Goal: Task Accomplishment & Management: Manage account settings

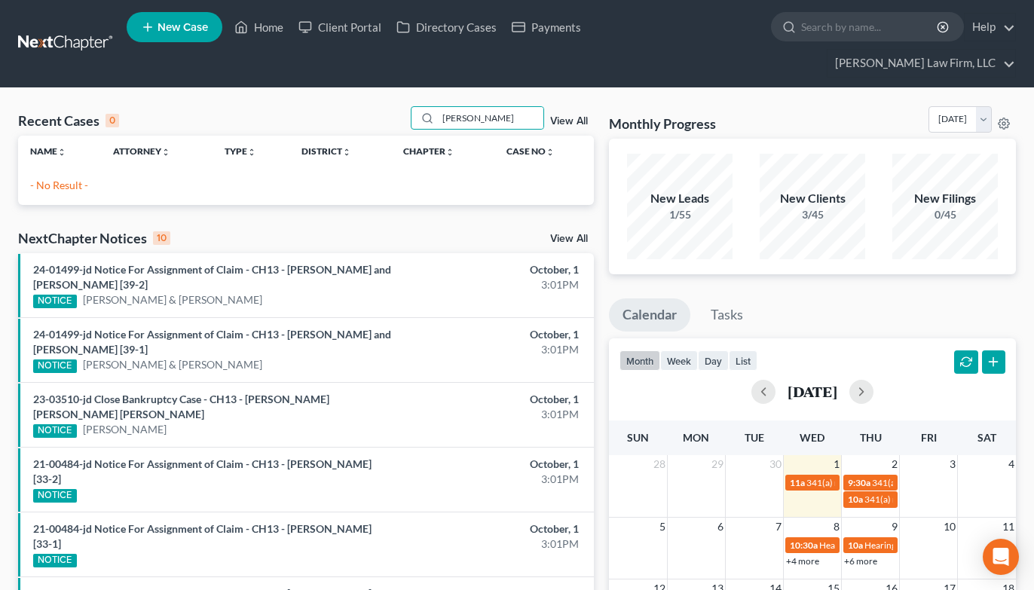
click at [464, 107] on input "[PERSON_NAME]" at bounding box center [491, 118] width 106 height 22
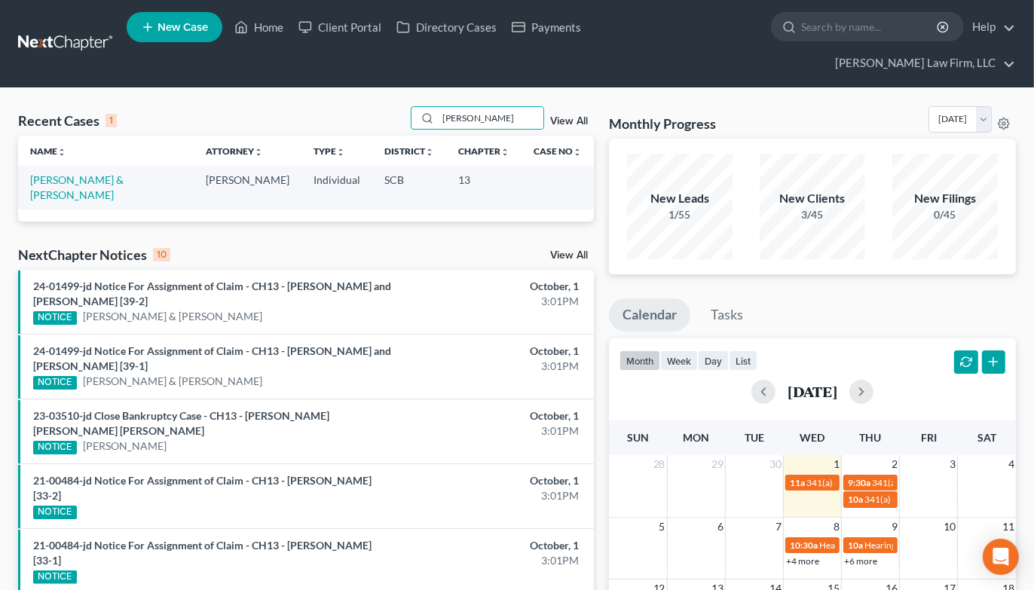
type input "[PERSON_NAME]"
click at [63, 173] on link "[PERSON_NAME] & [PERSON_NAME]" at bounding box center [76, 187] width 93 height 28
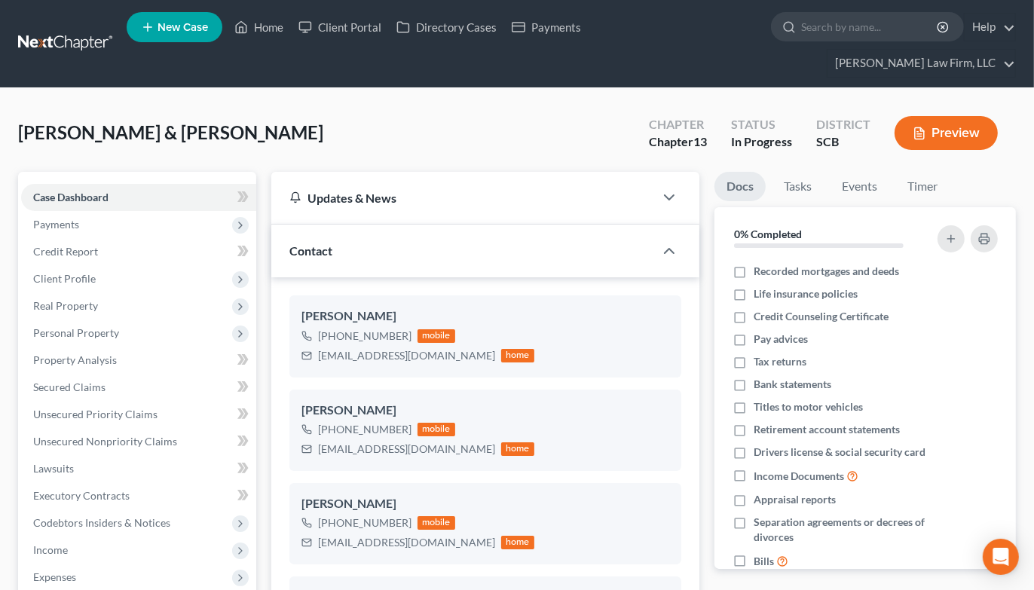
select select "1"
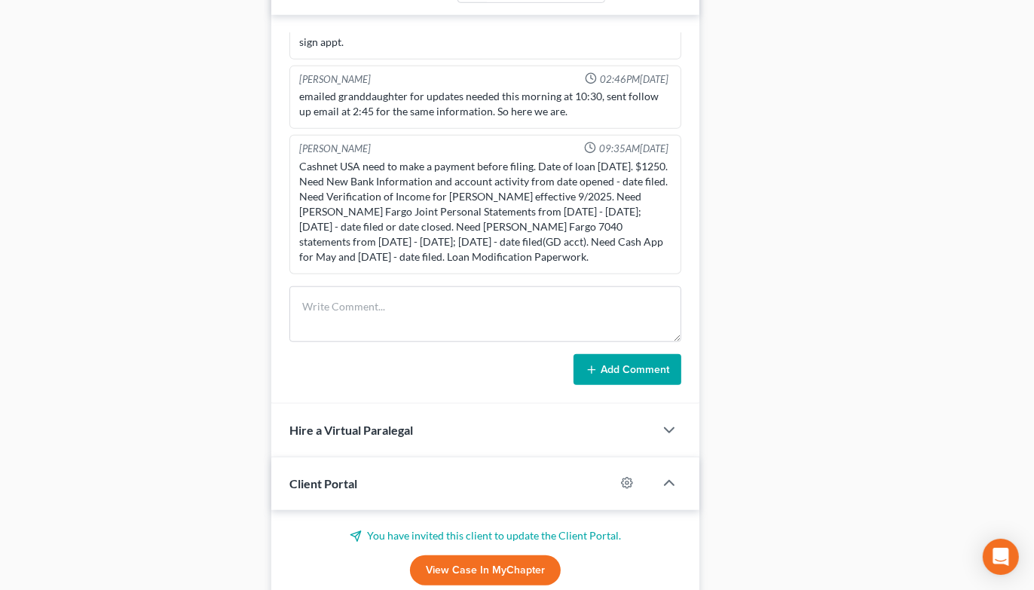
scroll to position [1172, 0]
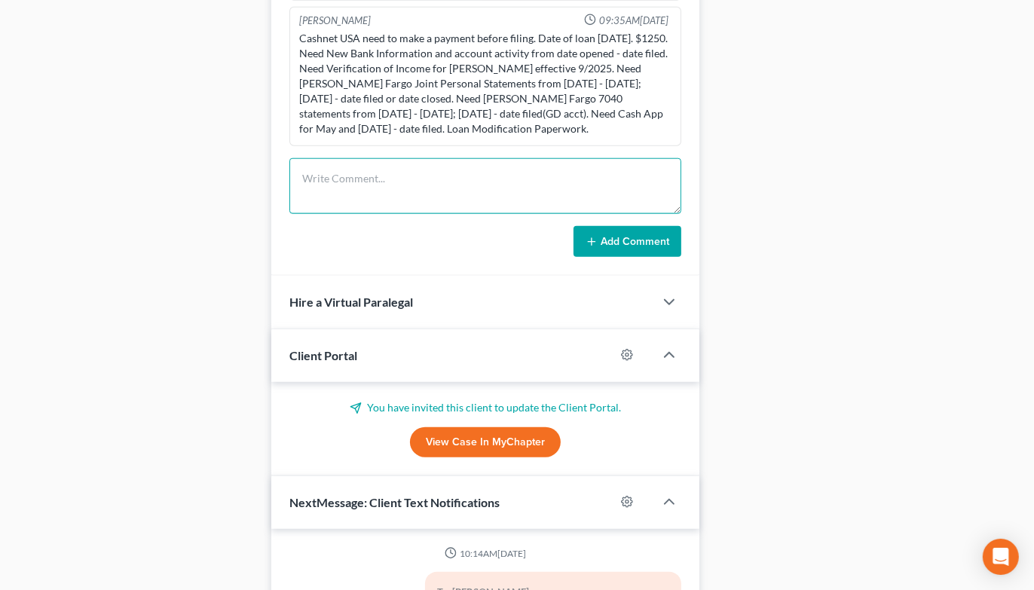
click at [405, 158] on textarea at bounding box center [485, 186] width 392 height 56
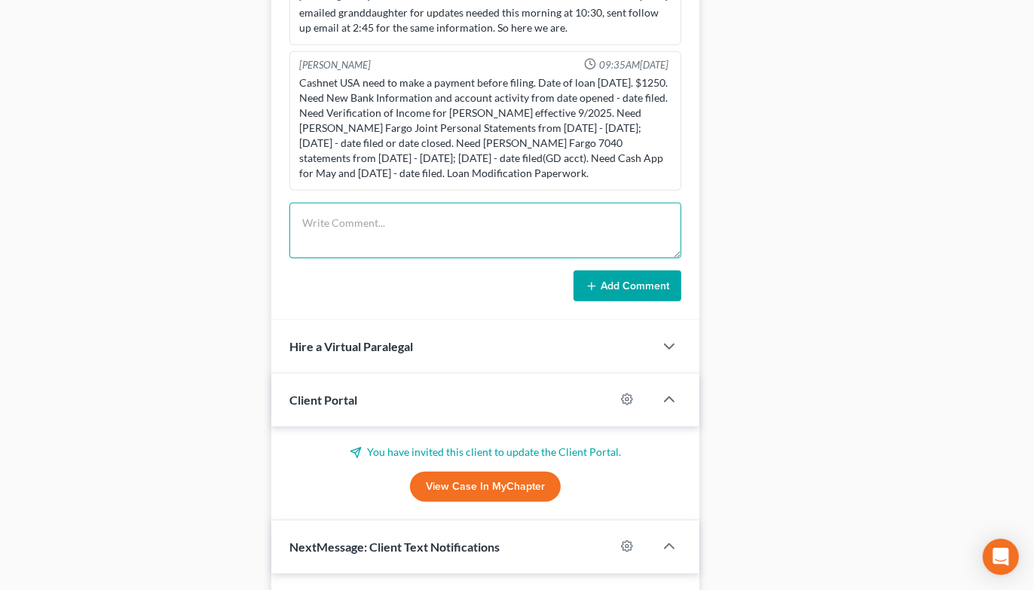
scroll to position [1089, 0]
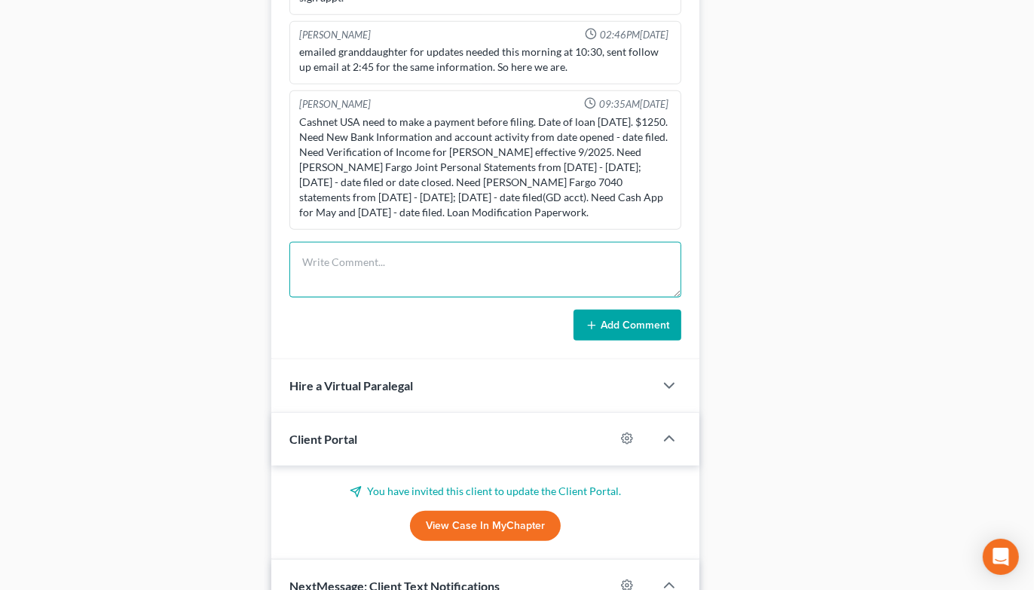
click at [405, 242] on textarea at bounding box center [485, 270] width 392 height 56
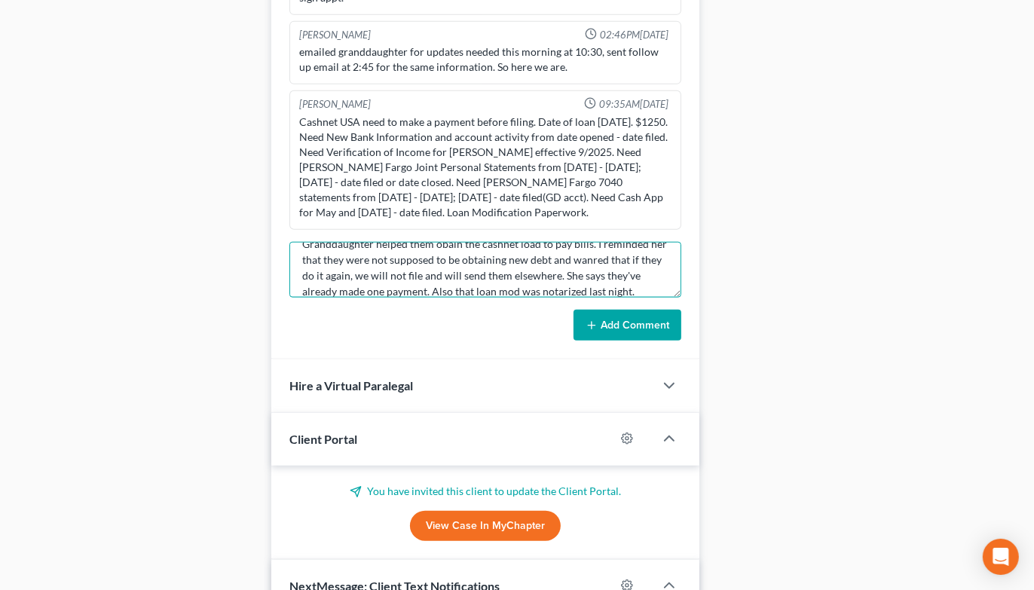
scroll to position [50, 0]
type textarea "TC w/ wife re status os case, LM, and Cashnet [GEOGRAPHIC_DATA]. Granddaughter …"
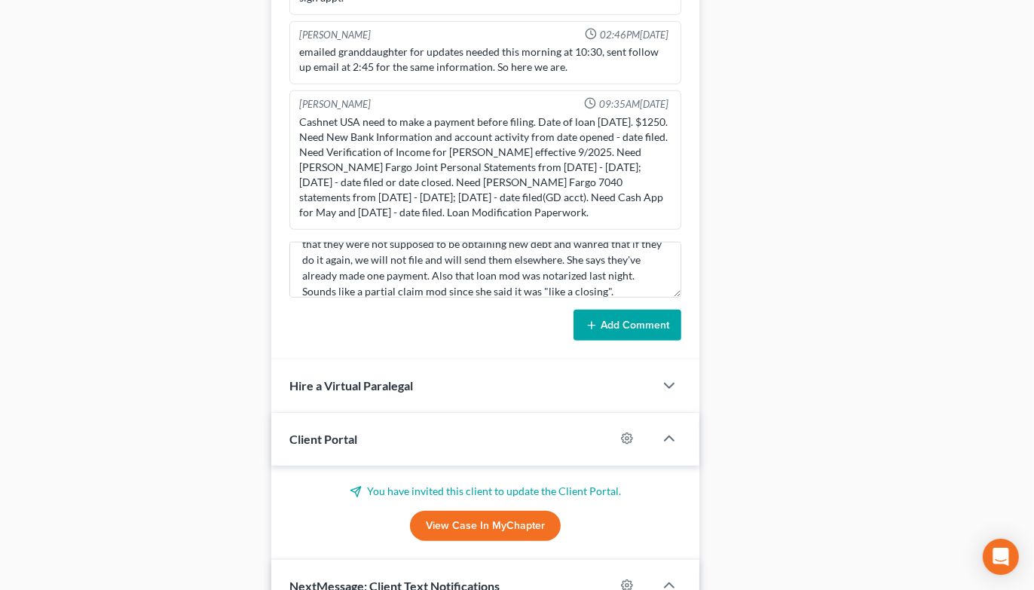
click at [634, 310] on button "Add Comment" at bounding box center [628, 326] width 108 height 32
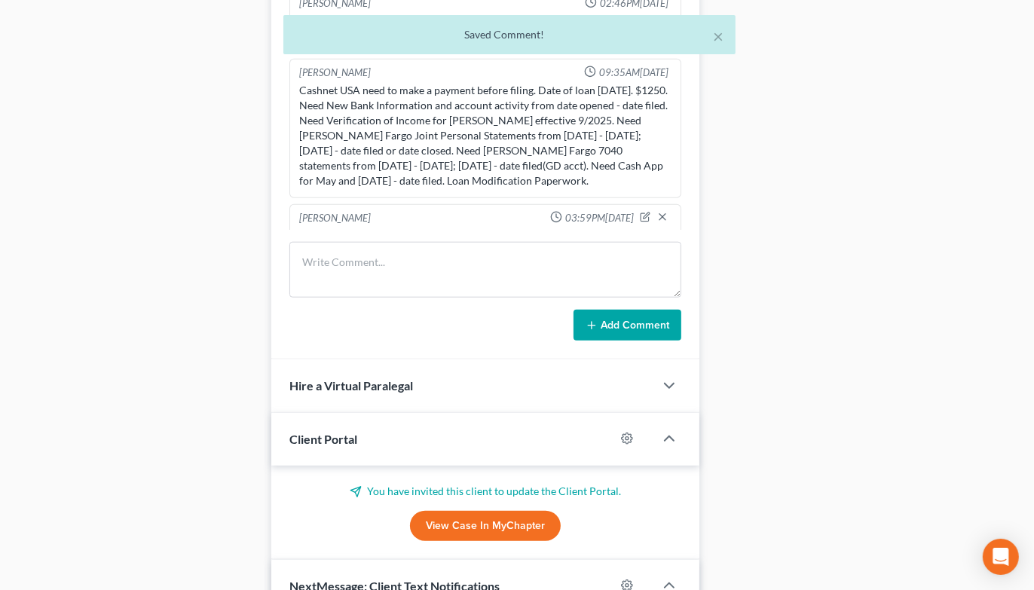
scroll to position [727, 0]
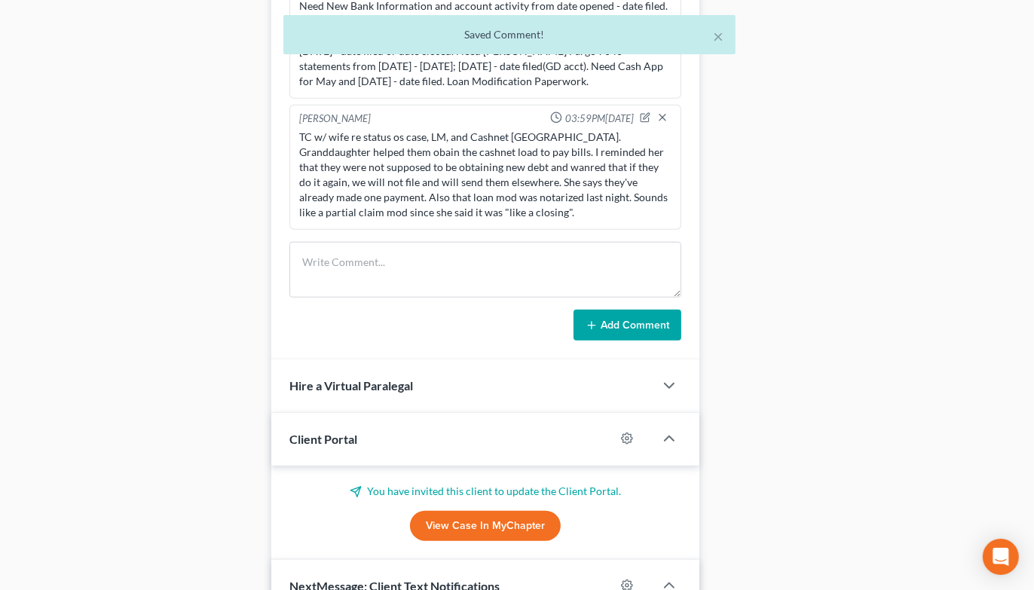
click at [627, 112] on div "[PERSON_NAME] 03:59PM[DATE]" at bounding box center [485, 119] width 378 height 15
click at [640, 112] on icon "button" at bounding box center [645, 117] width 11 height 11
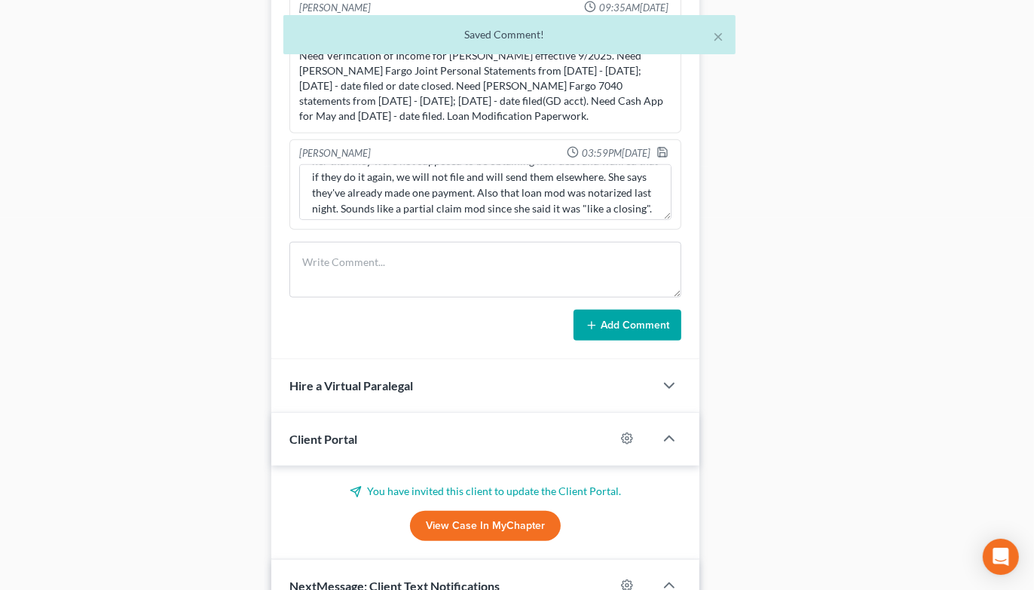
scroll to position [78, 0]
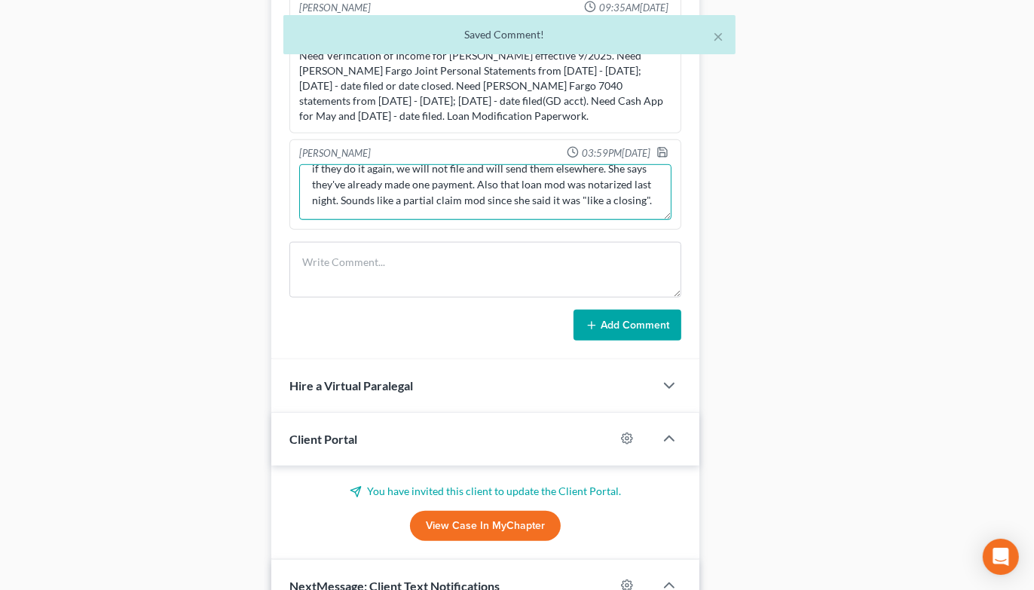
click at [568, 170] on textarea "TC w/ wife re status os case, LM, and Cashnet [GEOGRAPHIC_DATA]. Granddaughter …" at bounding box center [485, 192] width 372 height 56
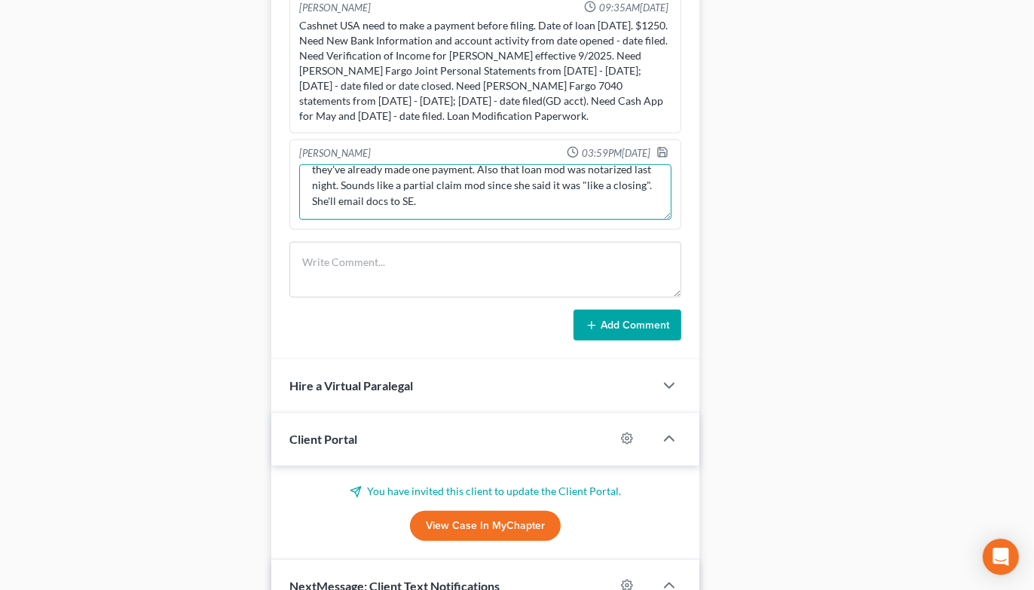
type textarea "TC w/ wife re status os case, LM, and Cashnet [GEOGRAPHIC_DATA]. Granddaughter …"
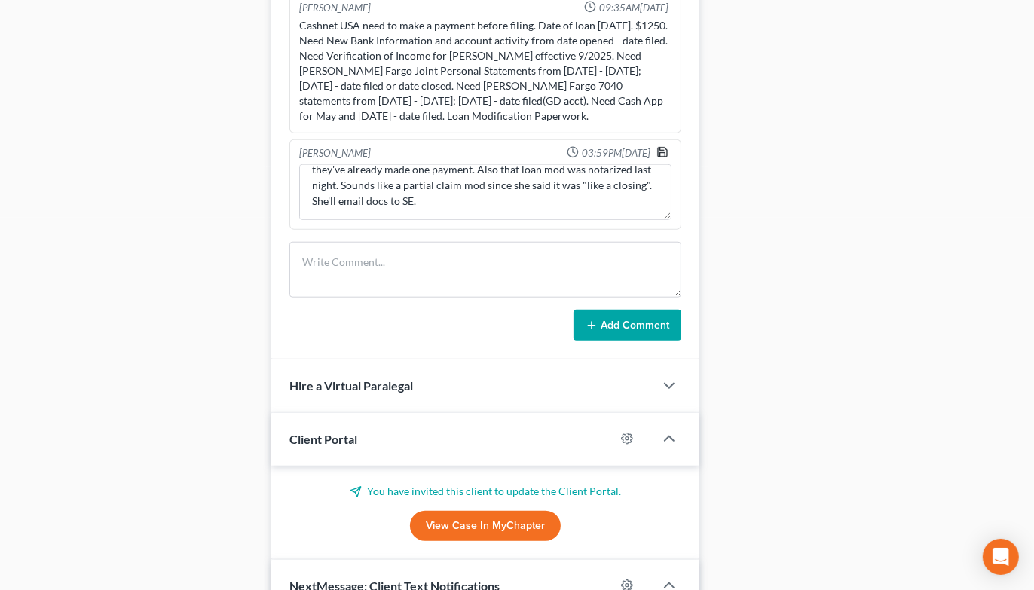
click at [660, 153] on polyline "button" at bounding box center [662, 155] width 5 height 4
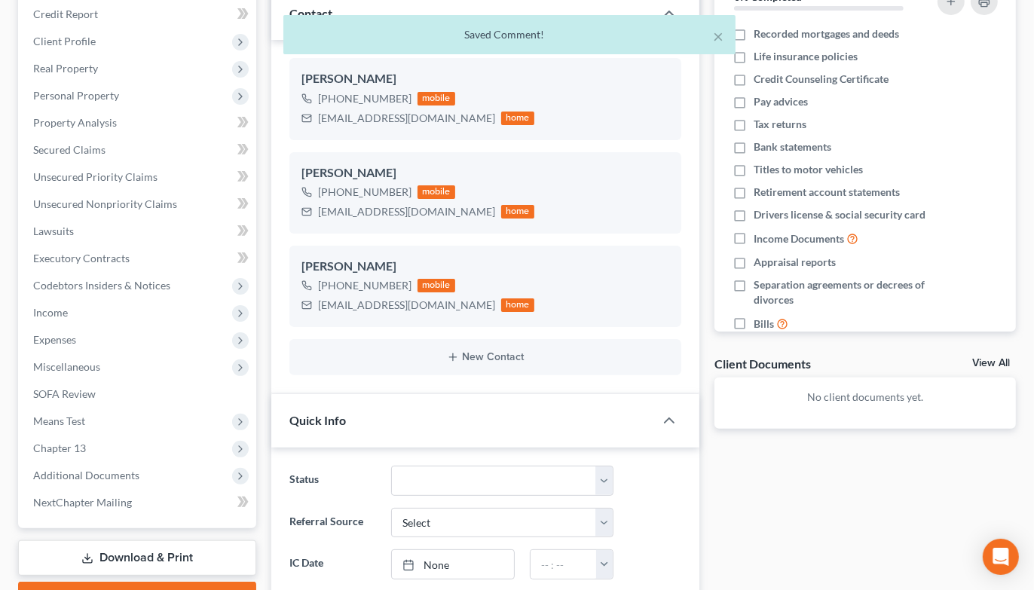
scroll to position [0, 0]
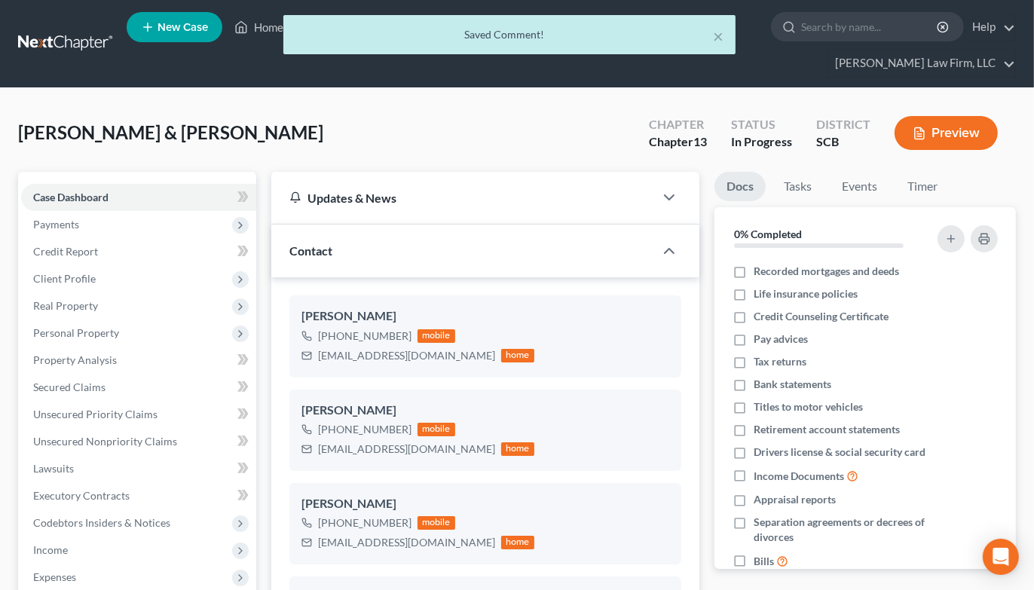
click at [83, 29] on div "× Saved Comment!" at bounding box center [509, 38] width 1034 height 47
click at [84, 32] on div "× Saved Comment!" at bounding box center [509, 38] width 1034 height 47
click at [90, 29] on div "× Saved Comment!" at bounding box center [509, 38] width 1034 height 47
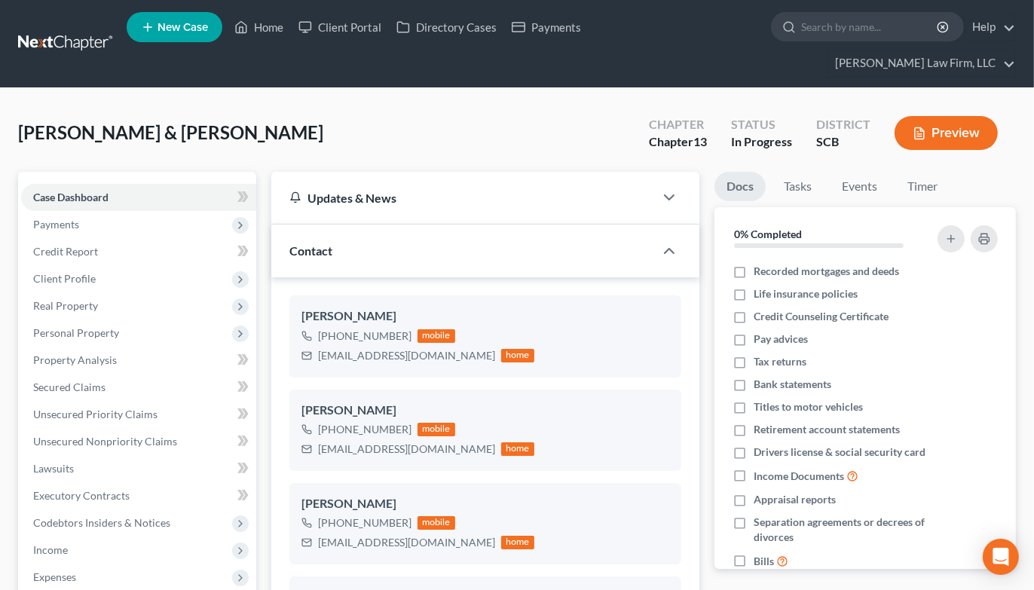
click at [78, 30] on link at bounding box center [66, 43] width 96 height 27
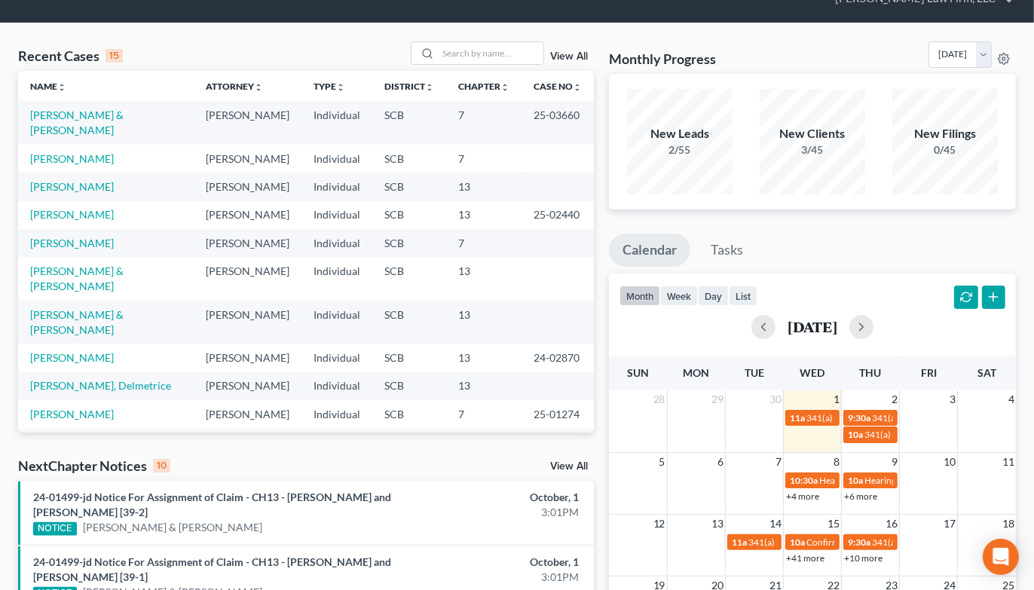
scroll to position [84, 0]
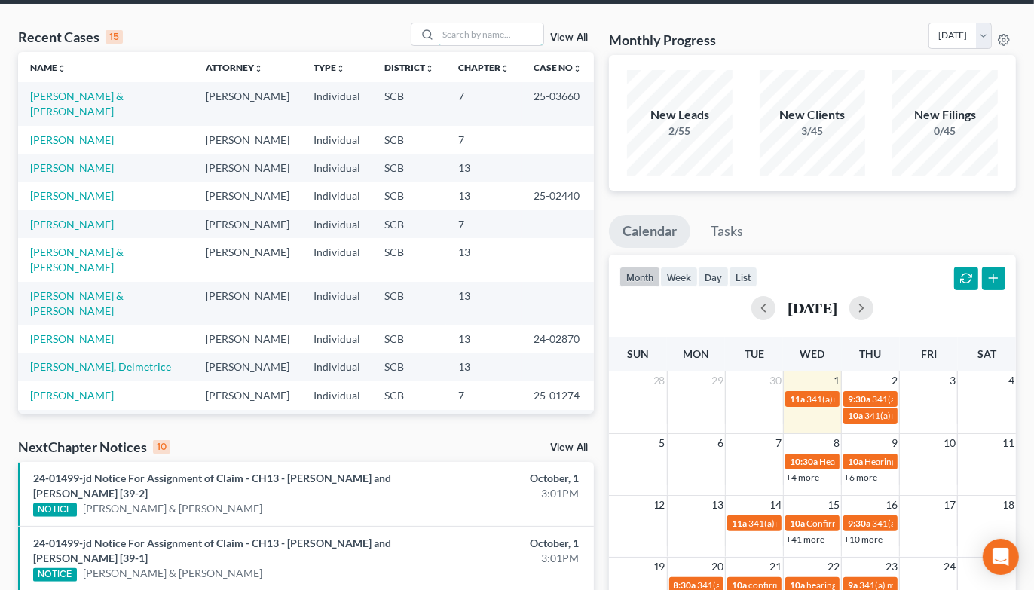
click at [488, 23] on input "search" at bounding box center [491, 34] width 106 height 22
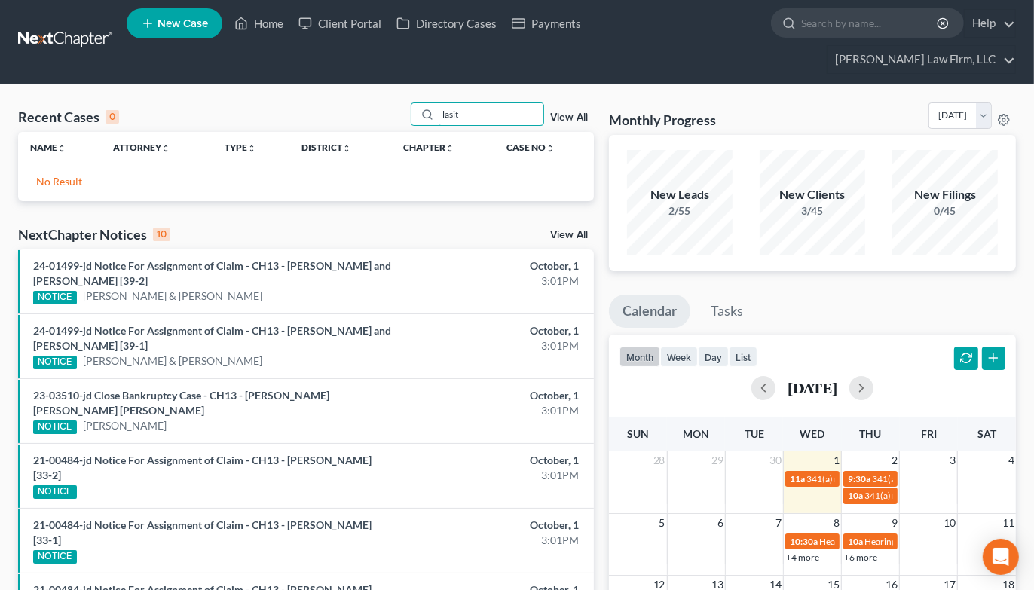
scroll to position [0, 0]
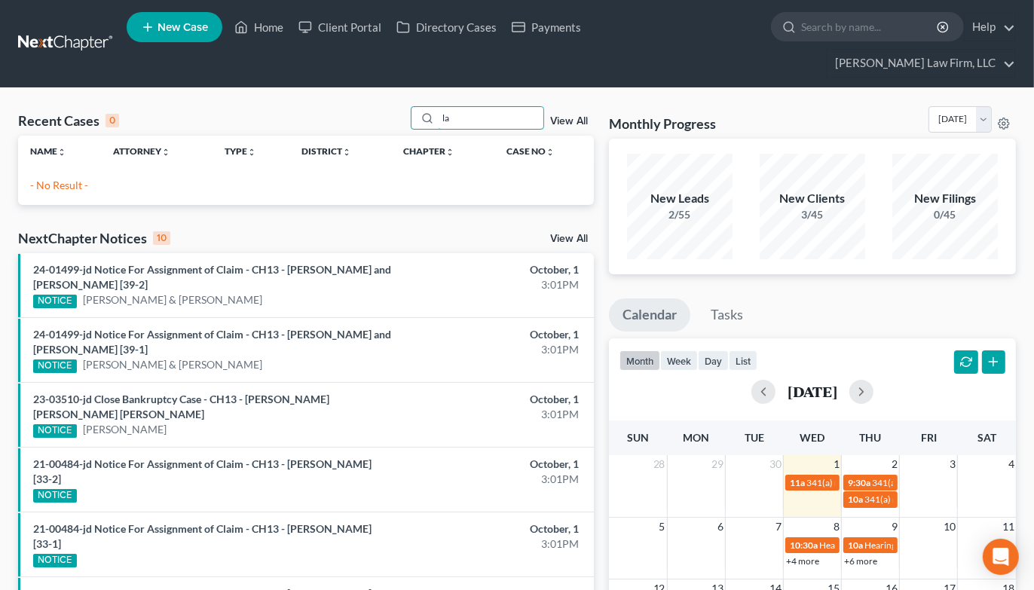
type input "l"
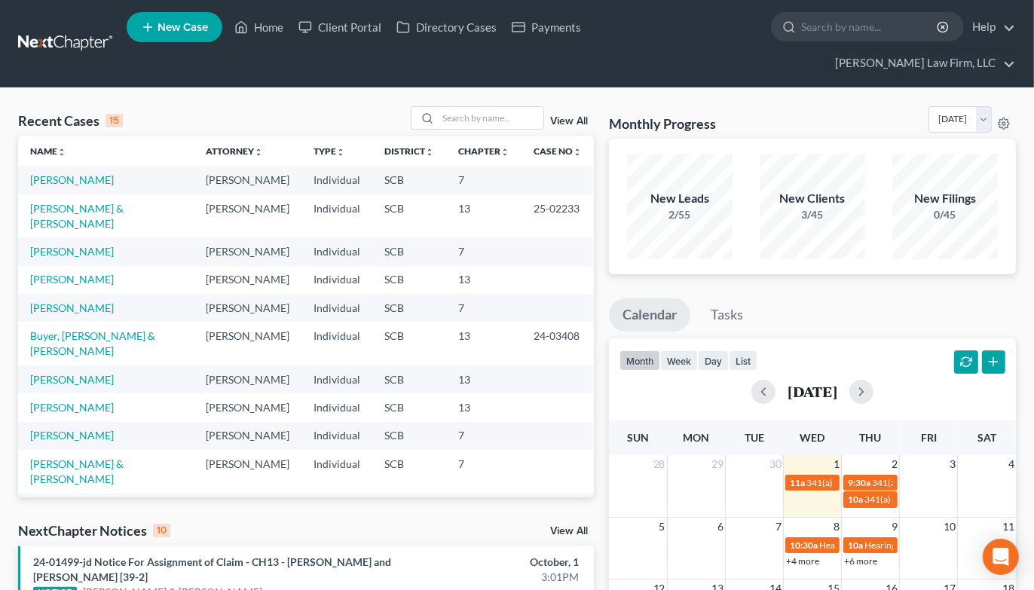
click at [795, 106] on div "Monthly Progress Bankruptcy Bankruptcy October 2025 September 2025 August 2025 …" at bounding box center [812, 122] width 407 height 32
click at [491, 107] on input "search" at bounding box center [491, 118] width 106 height 22
click at [460, 107] on input "search" at bounding box center [491, 118] width 106 height 22
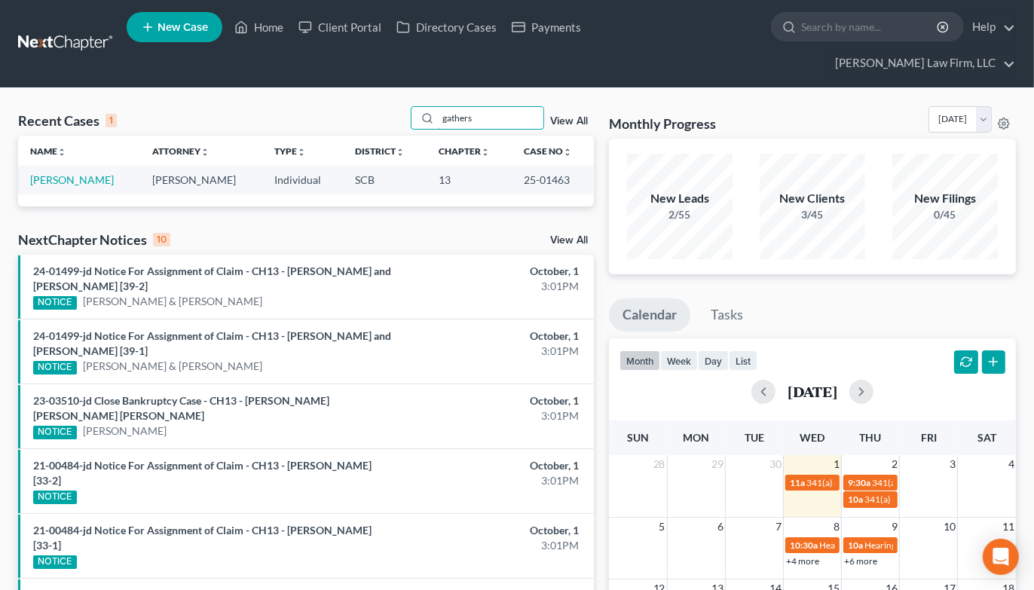
type input "gathers"
click at [85, 173] on link "Gathers, Merylin" at bounding box center [72, 179] width 84 height 13
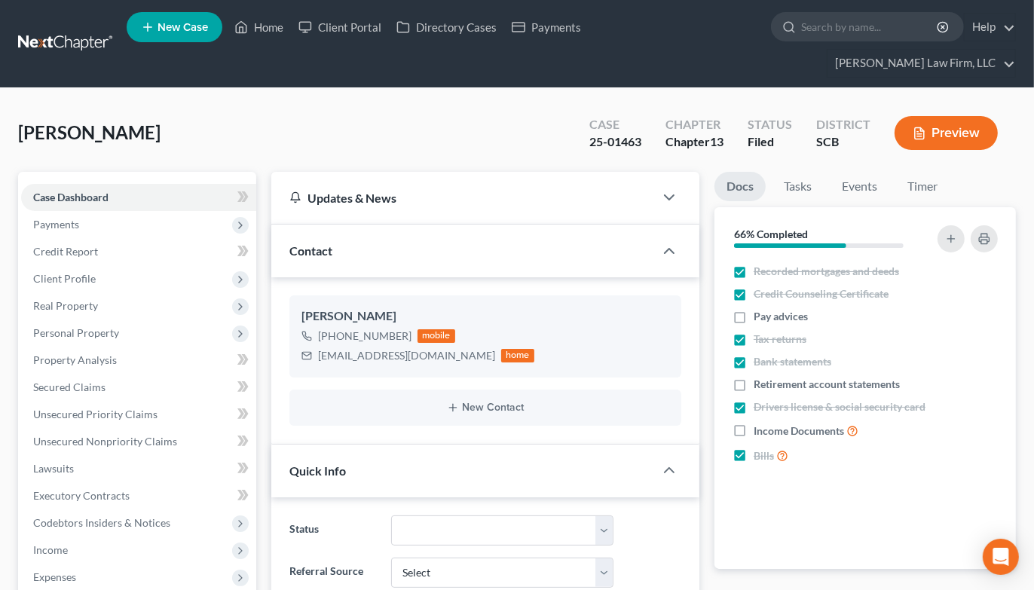
select select "1"
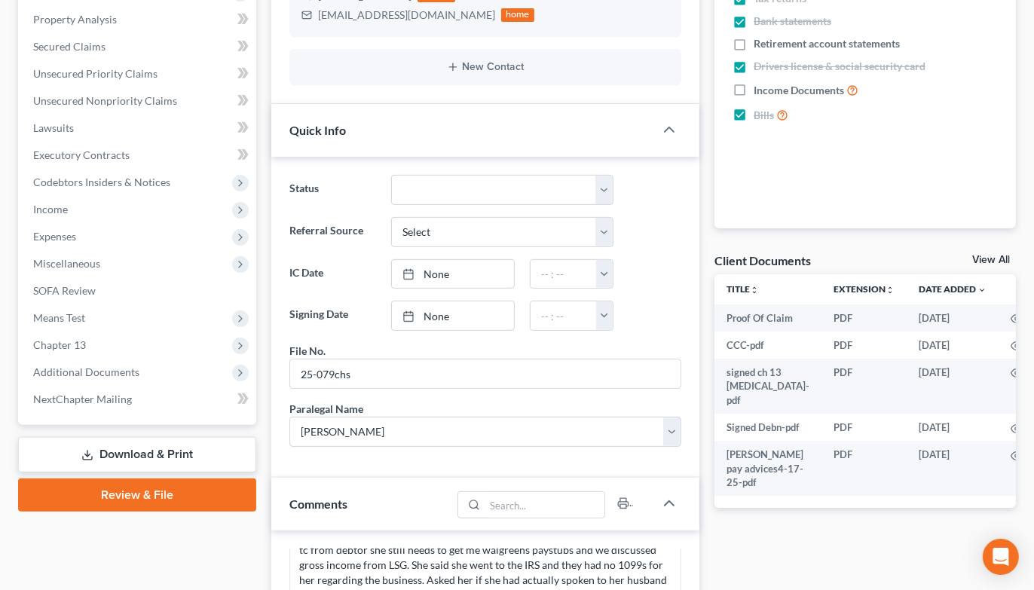
scroll to position [335, 0]
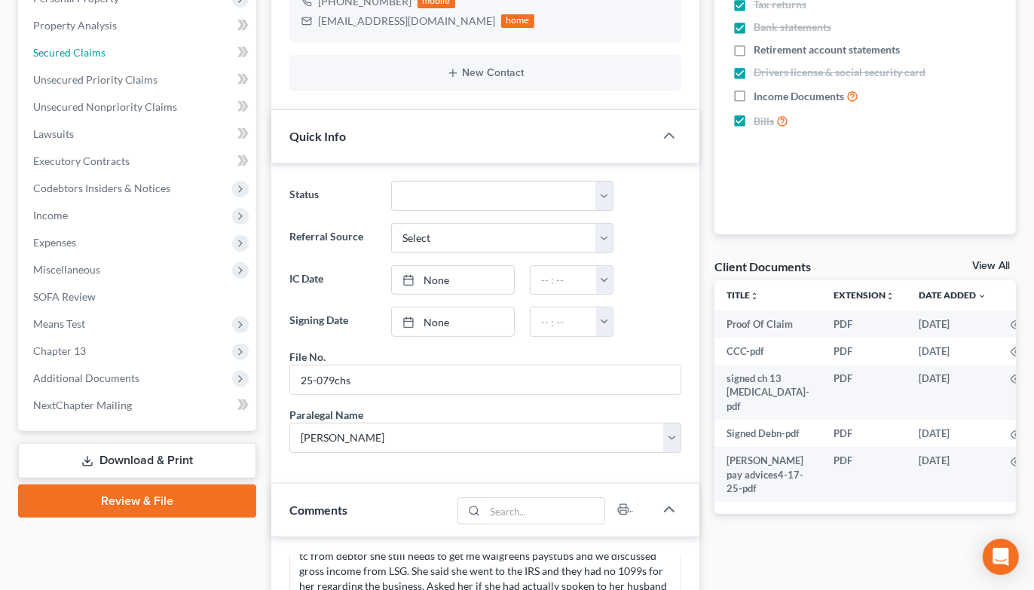
click at [88, 46] on span "Secured Claims" at bounding box center [69, 52] width 72 height 13
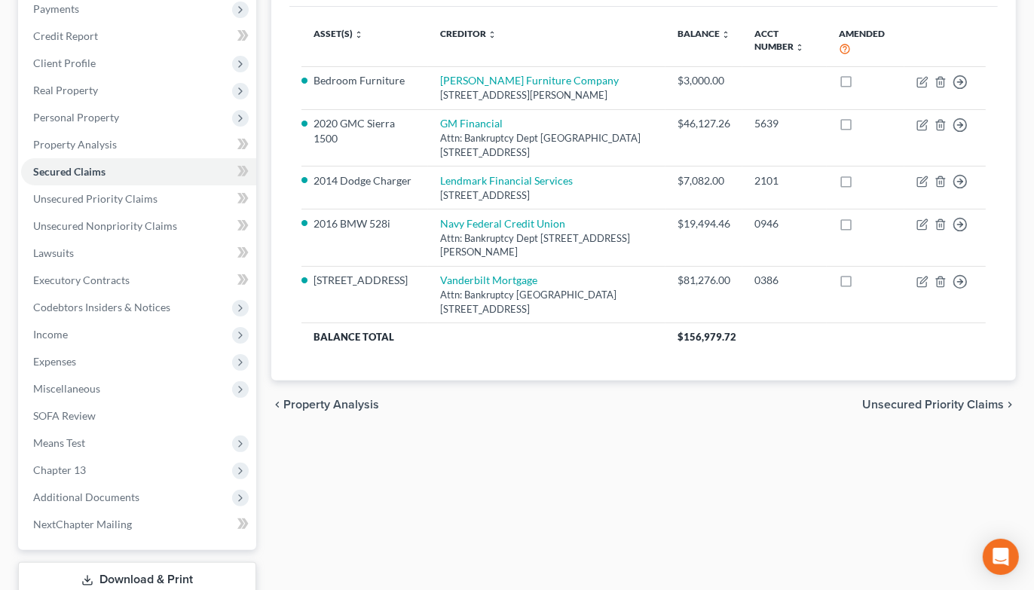
scroll to position [290, 0]
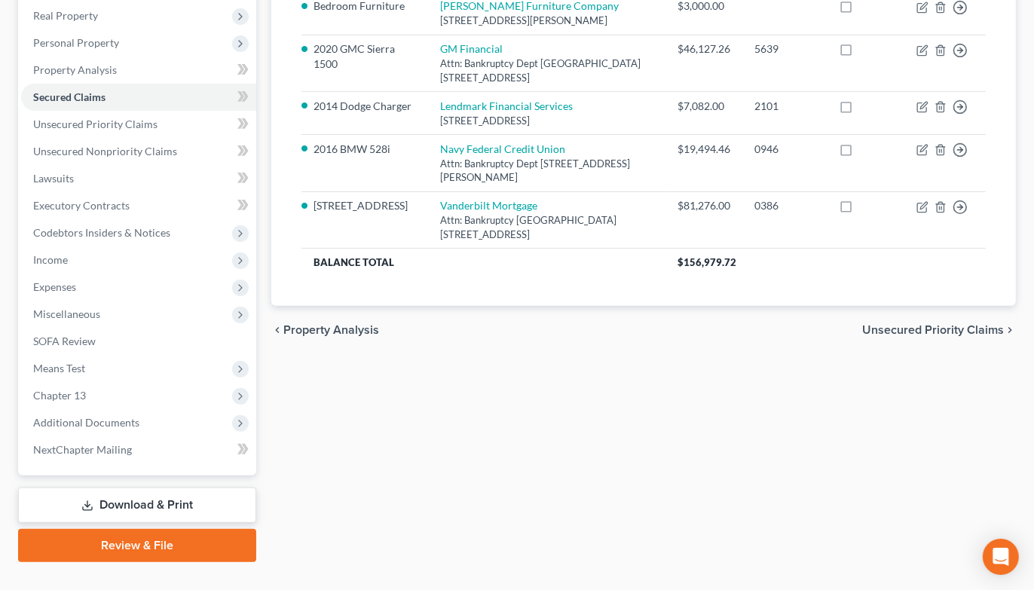
click at [83, 362] on span "Means Test" at bounding box center [59, 368] width 52 height 13
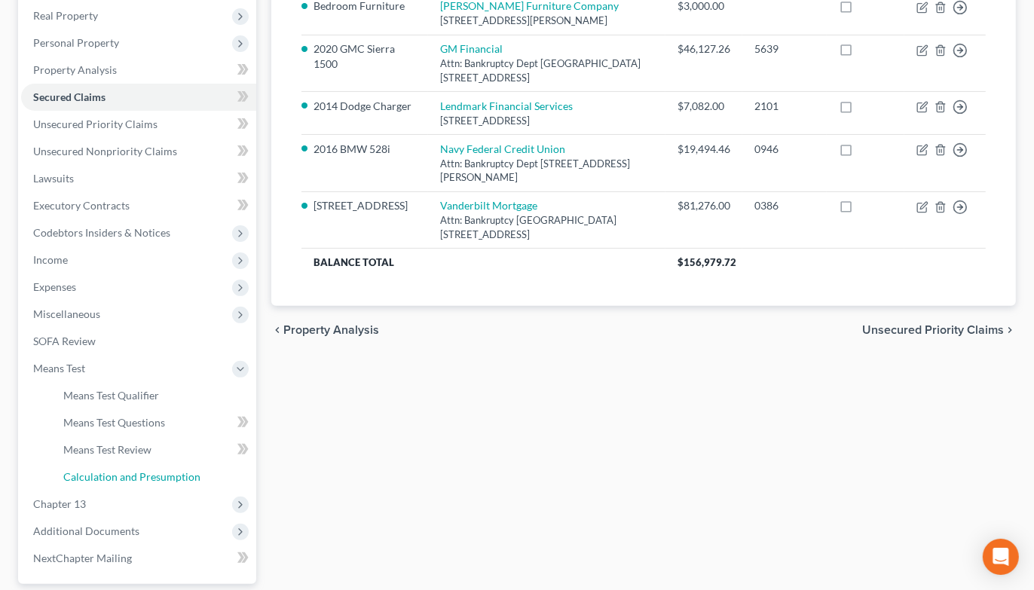
click at [107, 470] on span "Calculation and Presumption" at bounding box center [131, 476] width 137 height 13
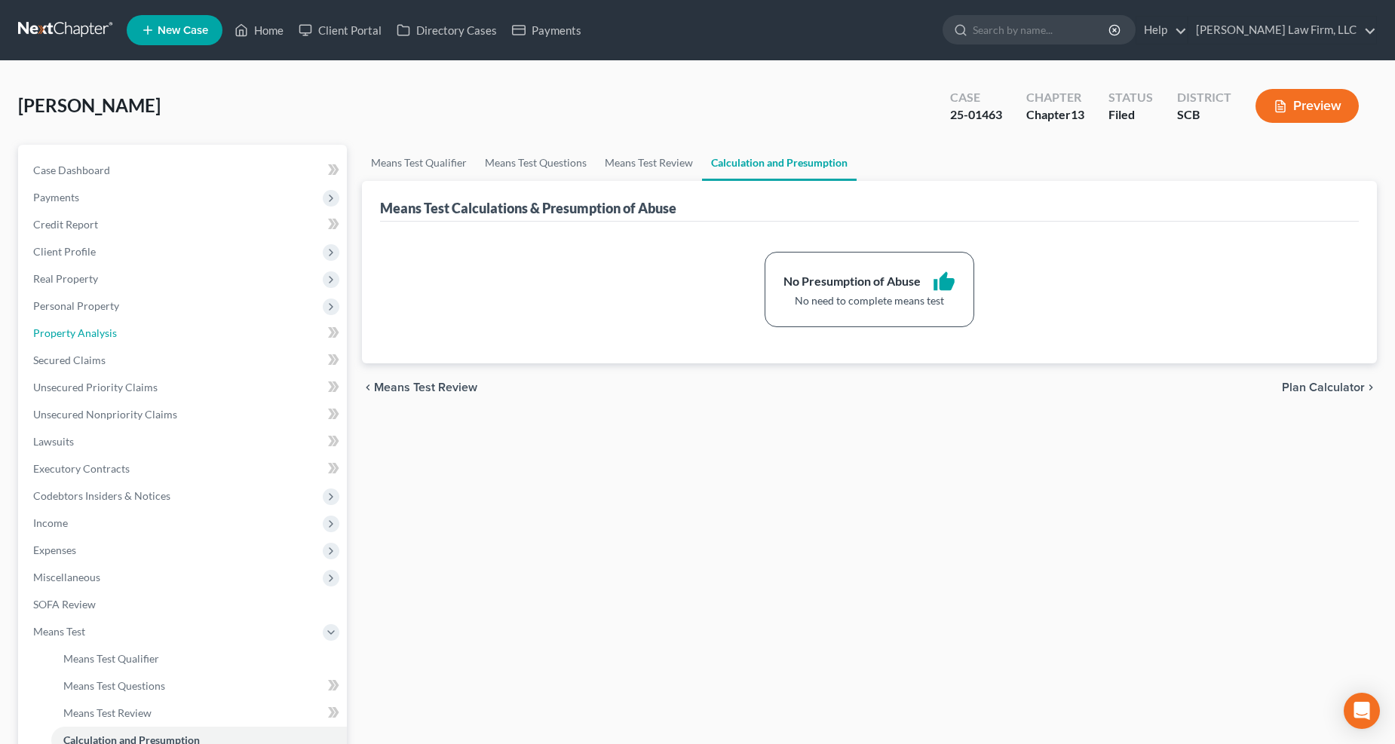
click at [75, 332] on span "Property Analysis" at bounding box center [75, 332] width 84 height 13
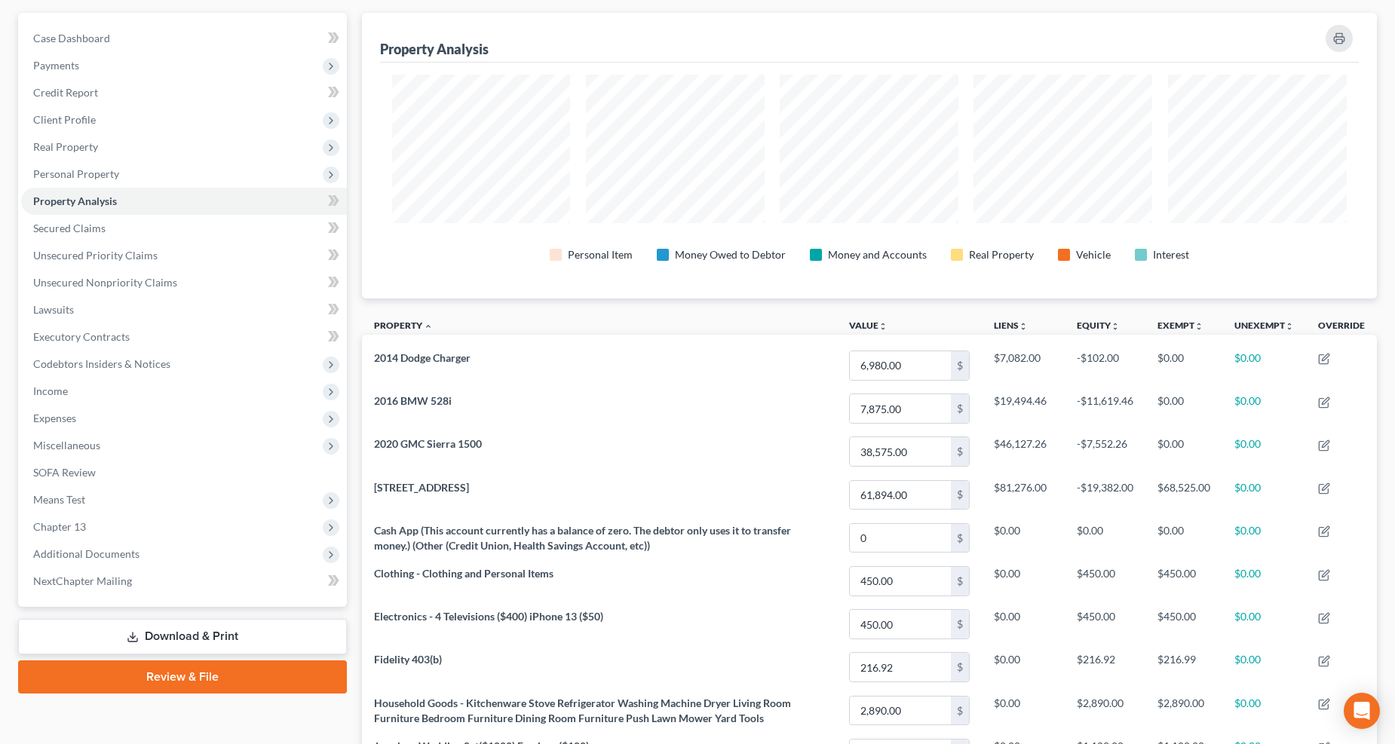
scroll to position [167, 0]
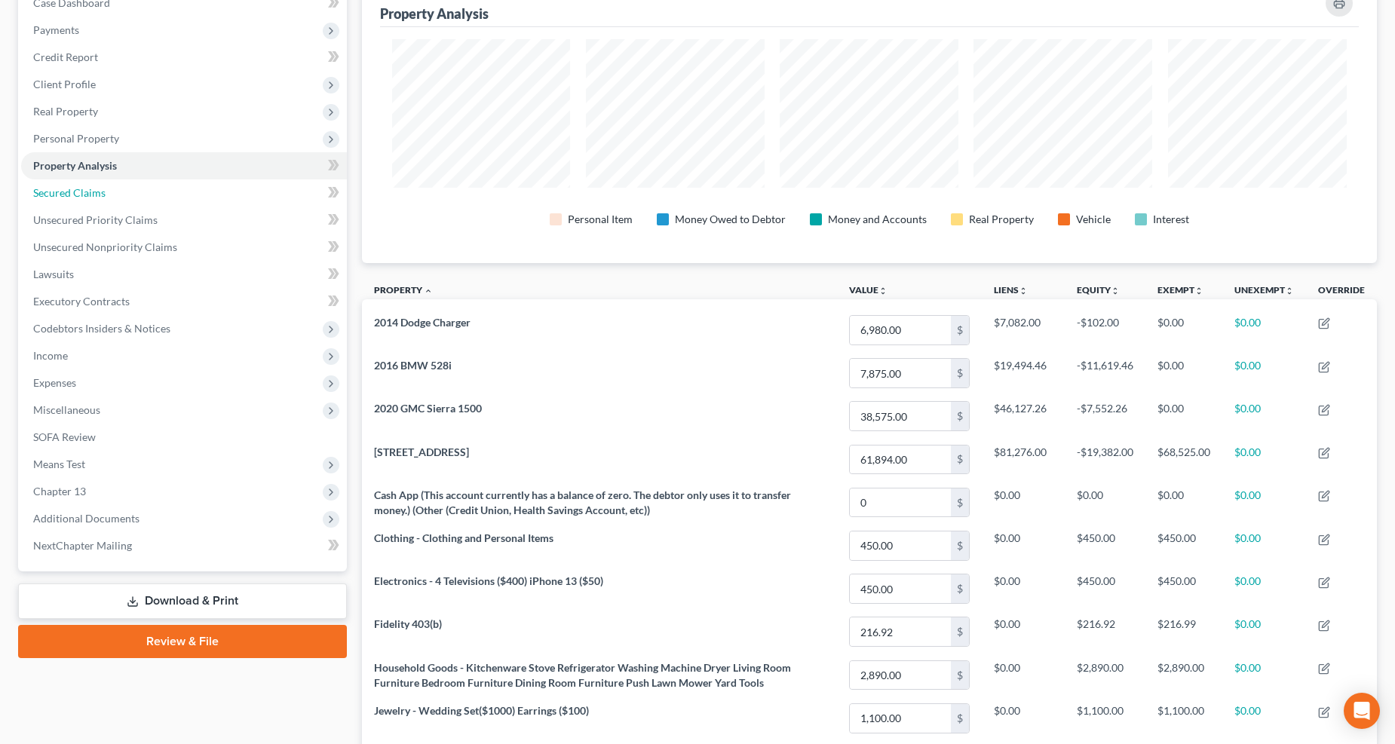
click at [84, 192] on span "Secured Claims" at bounding box center [69, 192] width 72 height 13
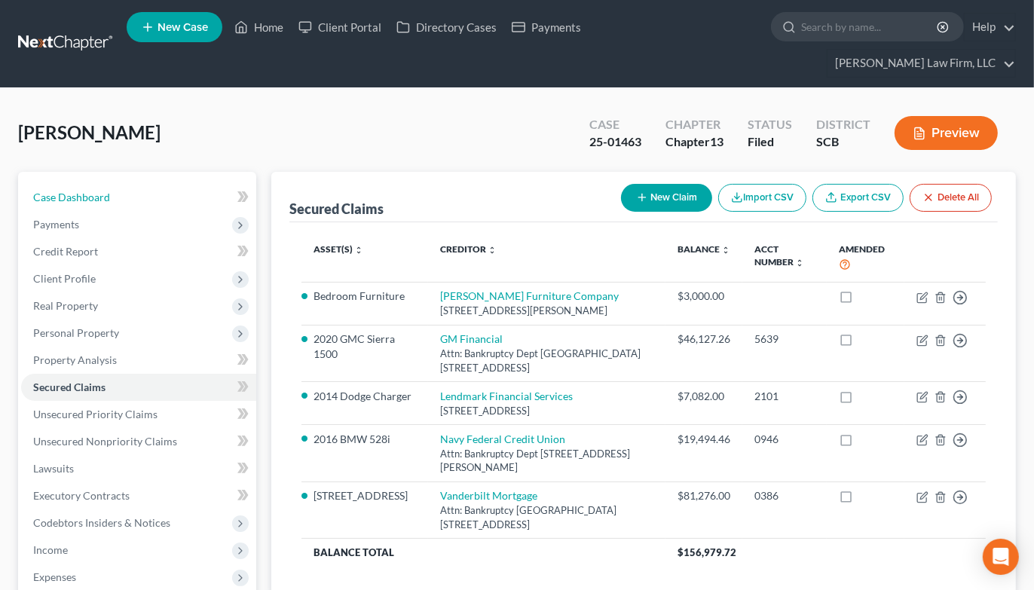
click at [89, 191] on span "Case Dashboard" at bounding box center [71, 197] width 77 height 13
select select "1"
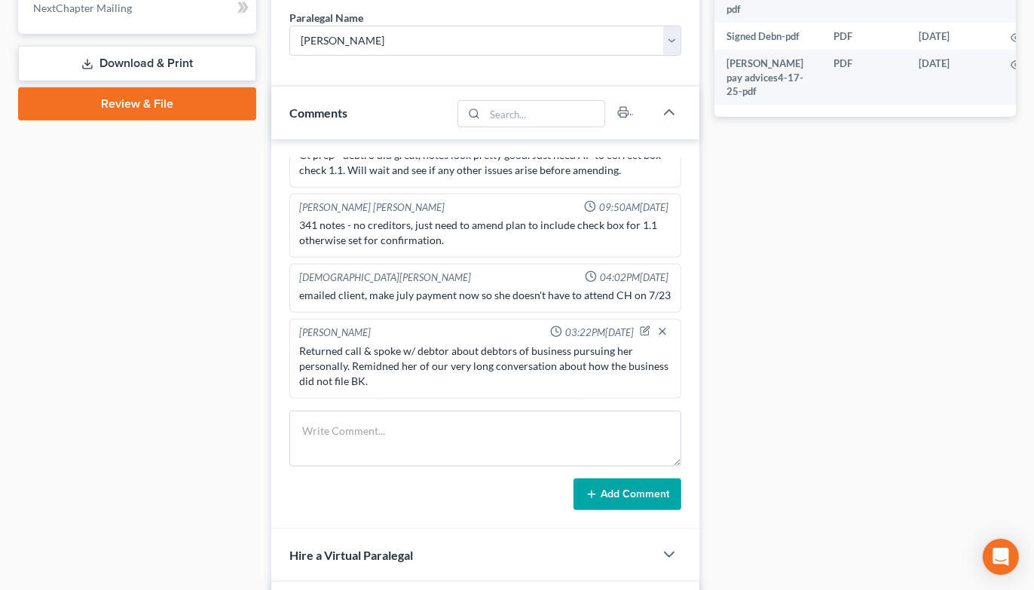
scroll to position [754, 0]
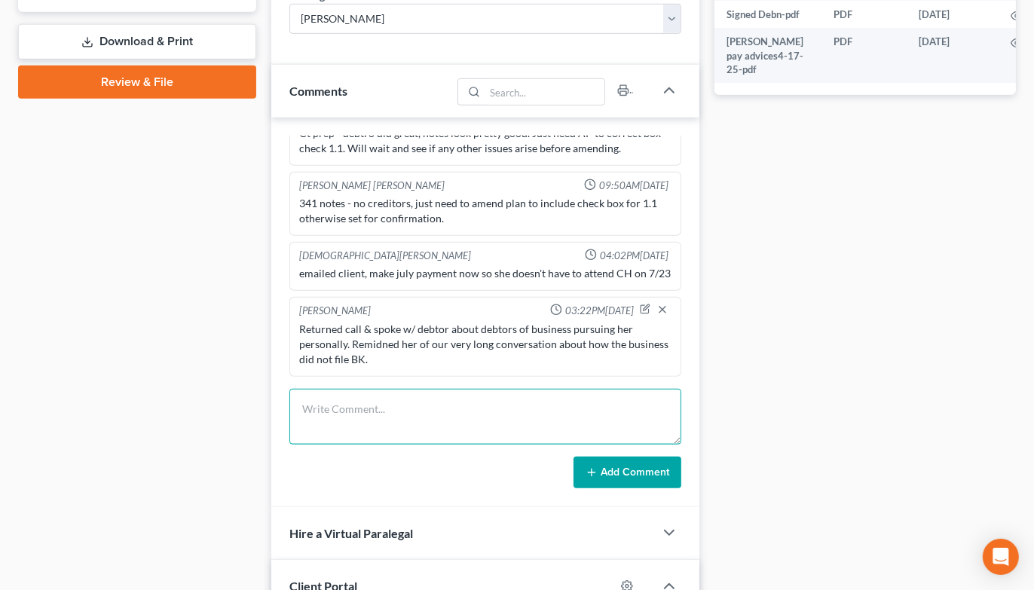
click at [513, 389] on textarea at bounding box center [485, 417] width 392 height 56
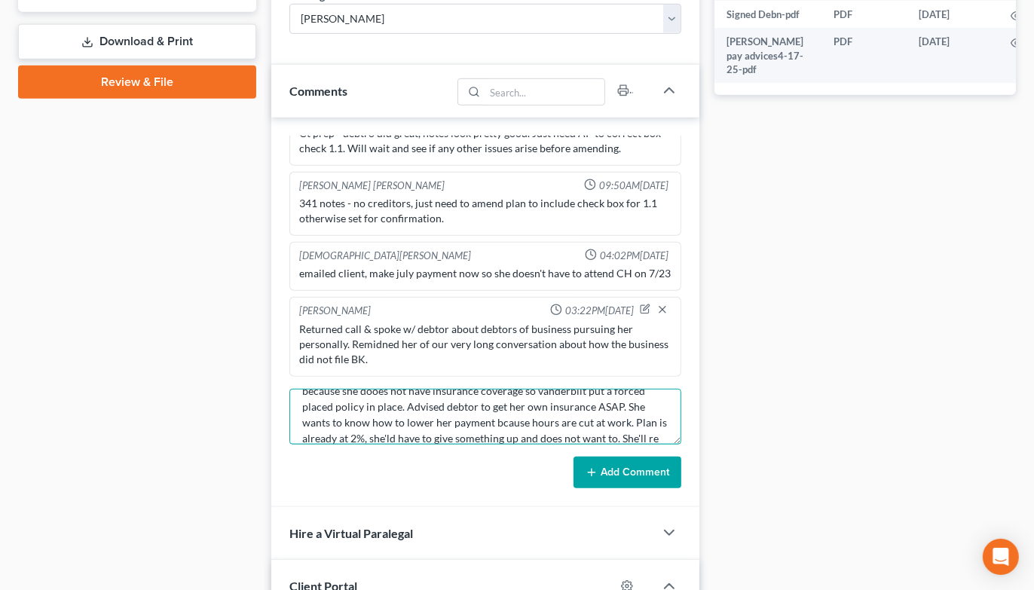
scroll to position [49, 0]
type textarea "Returned call & spoke w/ debtor about HO insurance. Escrow is incresing because…"
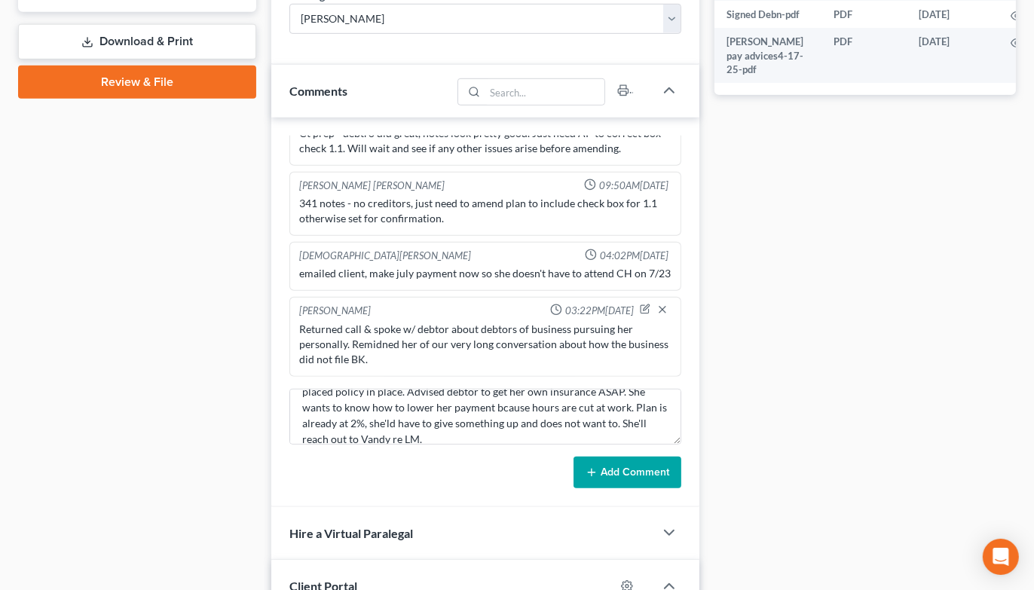
click at [666, 457] on button "Add Comment" at bounding box center [628, 473] width 108 height 32
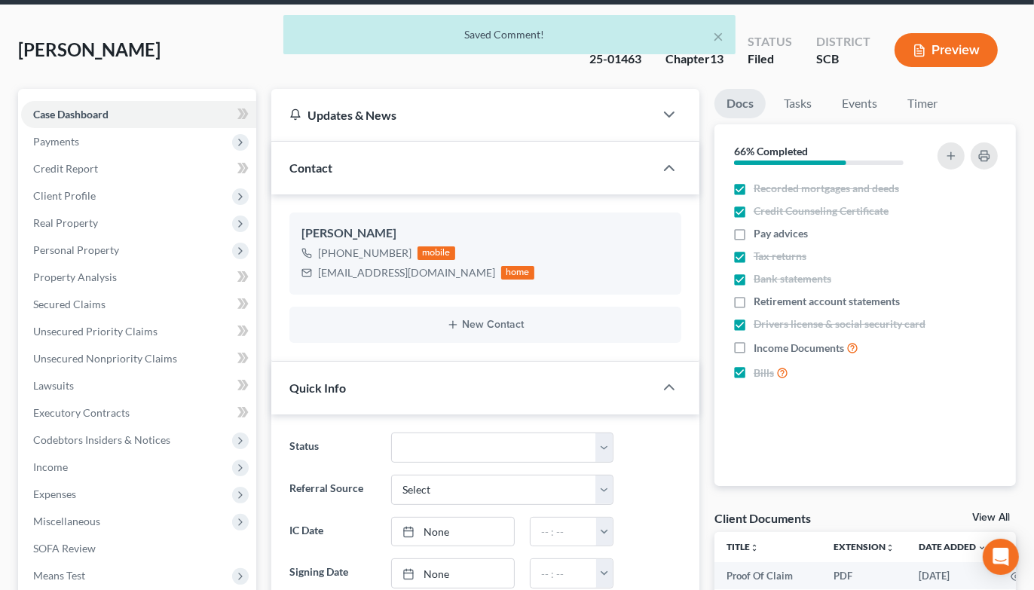
scroll to position [0, 0]
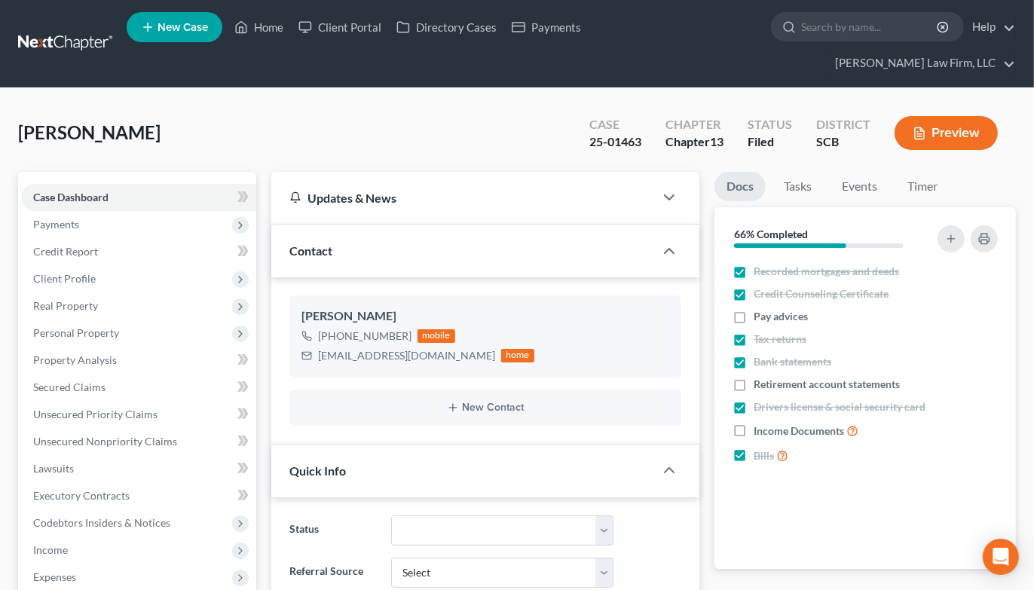
click at [74, 30] on link at bounding box center [66, 43] width 96 height 27
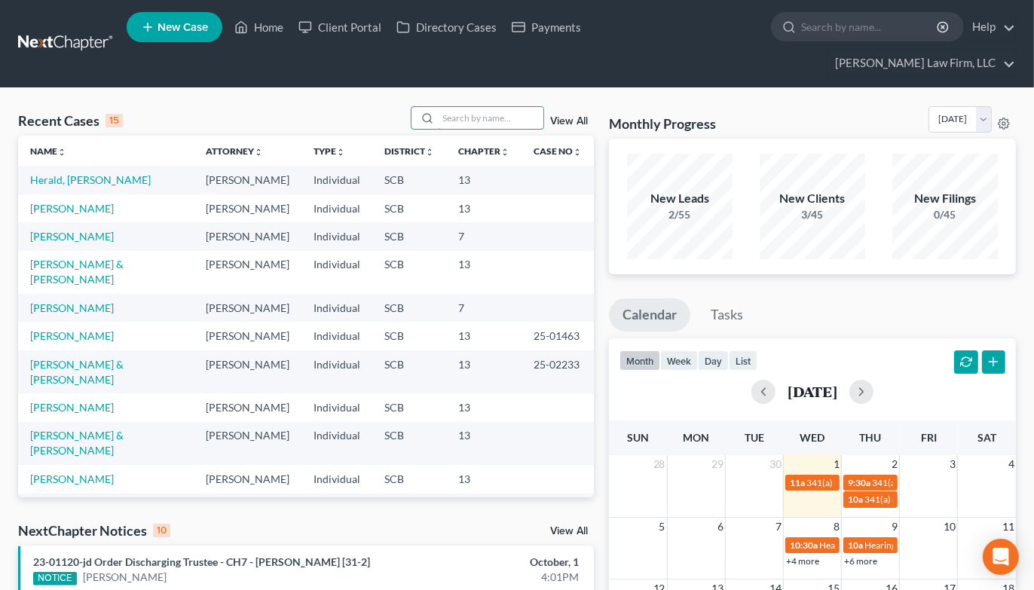
click at [461, 107] on input "search" at bounding box center [491, 118] width 106 height 22
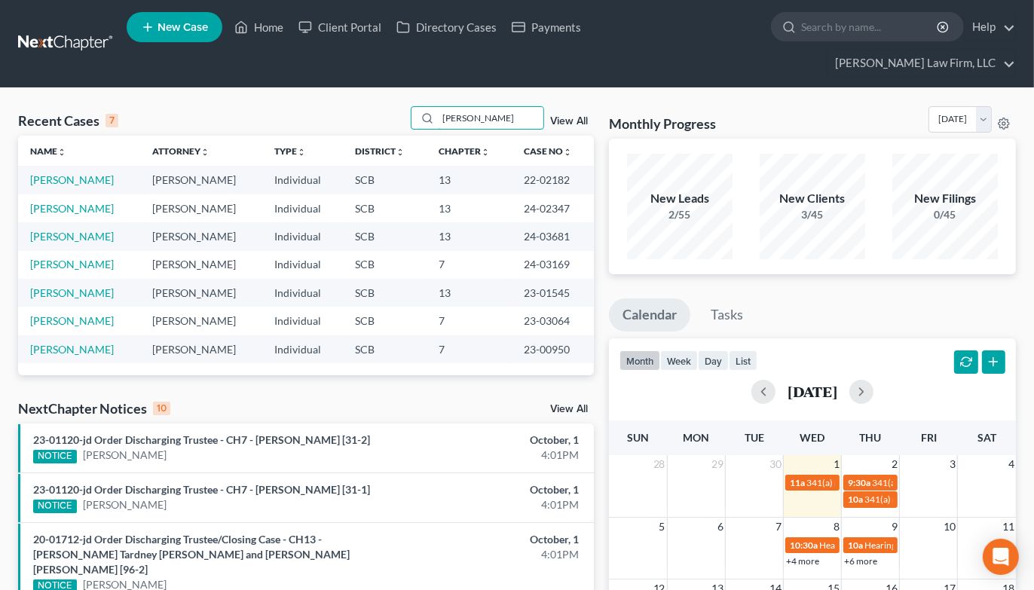
type input "sanders"
click at [93, 202] on link "Sanders, Cynthia" at bounding box center [72, 208] width 84 height 13
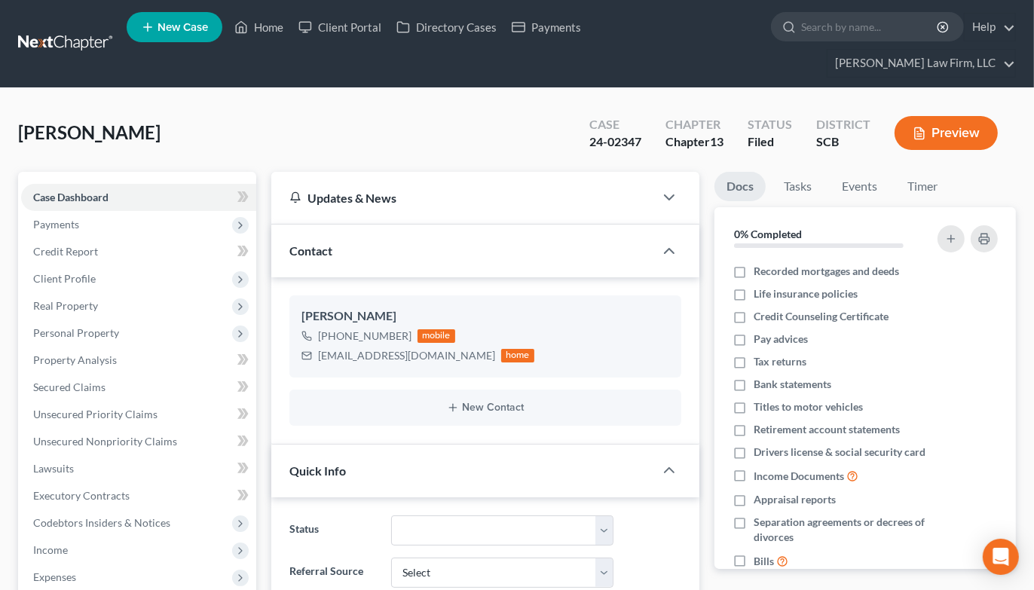
select select "0"
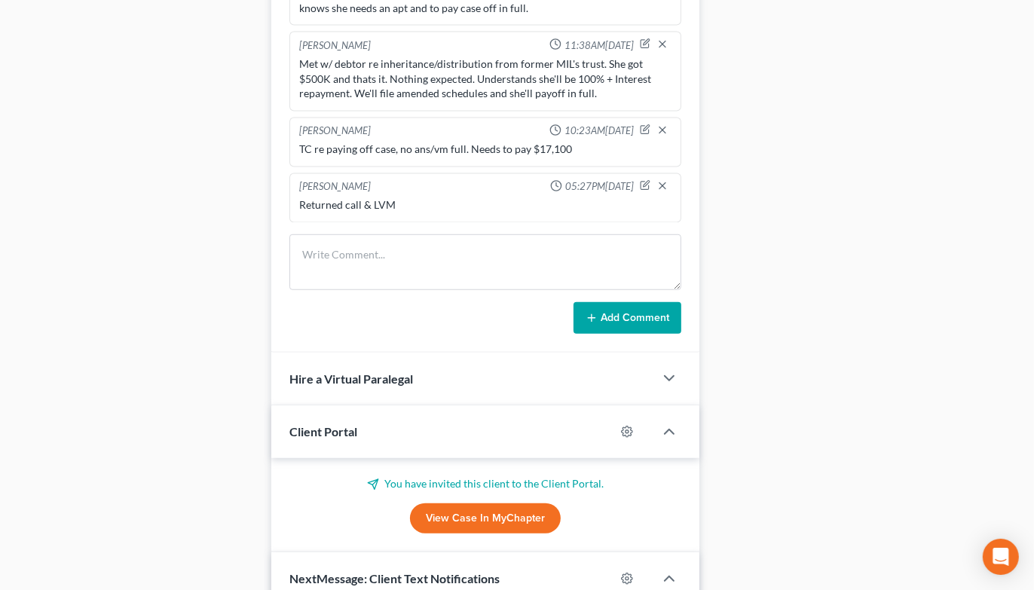
scroll to position [921, 0]
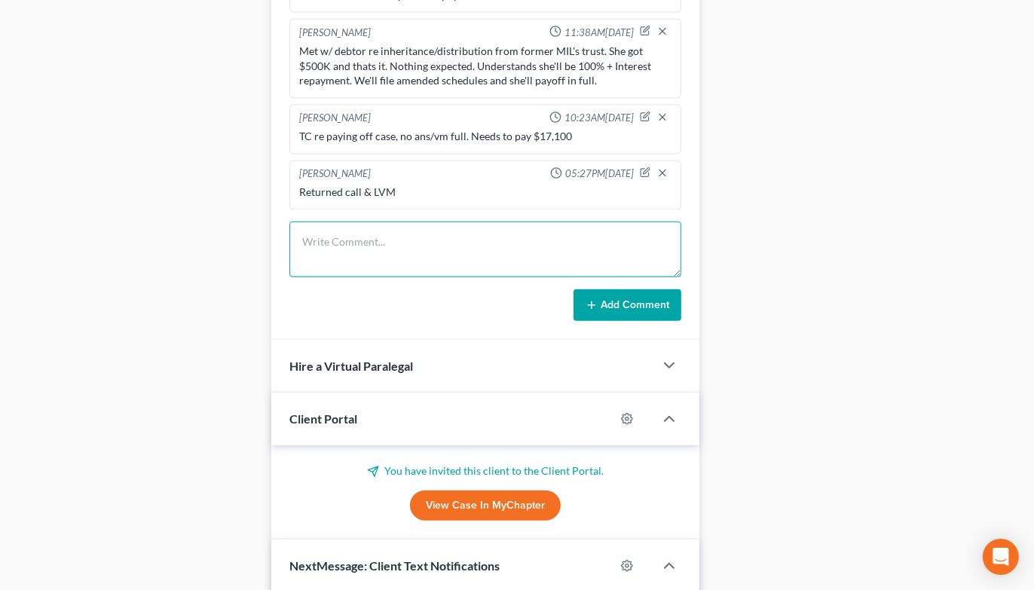
click at [500, 232] on textarea at bounding box center [485, 250] width 392 height 56
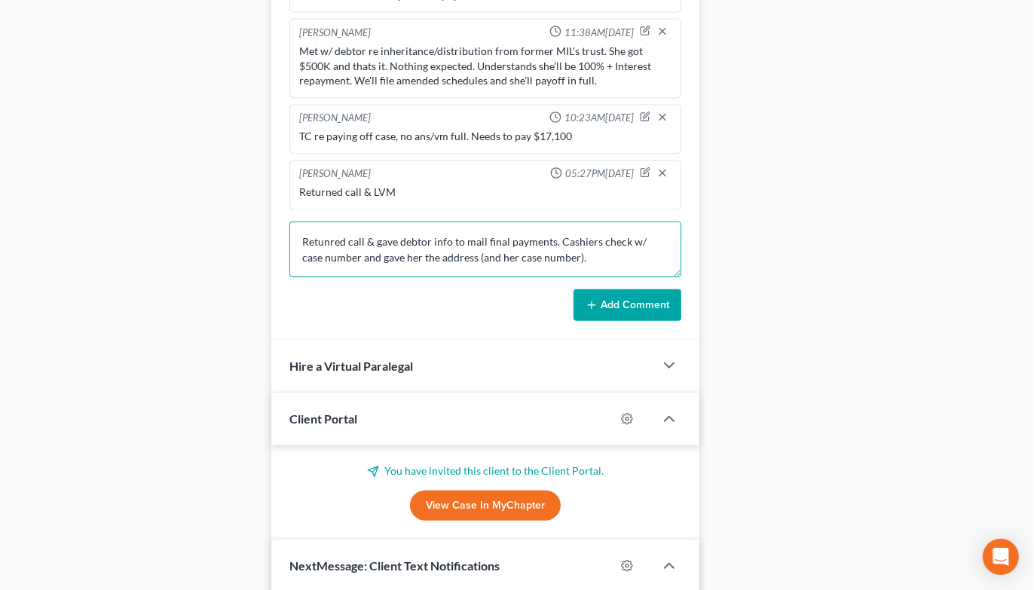
type textarea "Retunred call & gave debtor info to mail final payments. Cashiers check w/ case…"
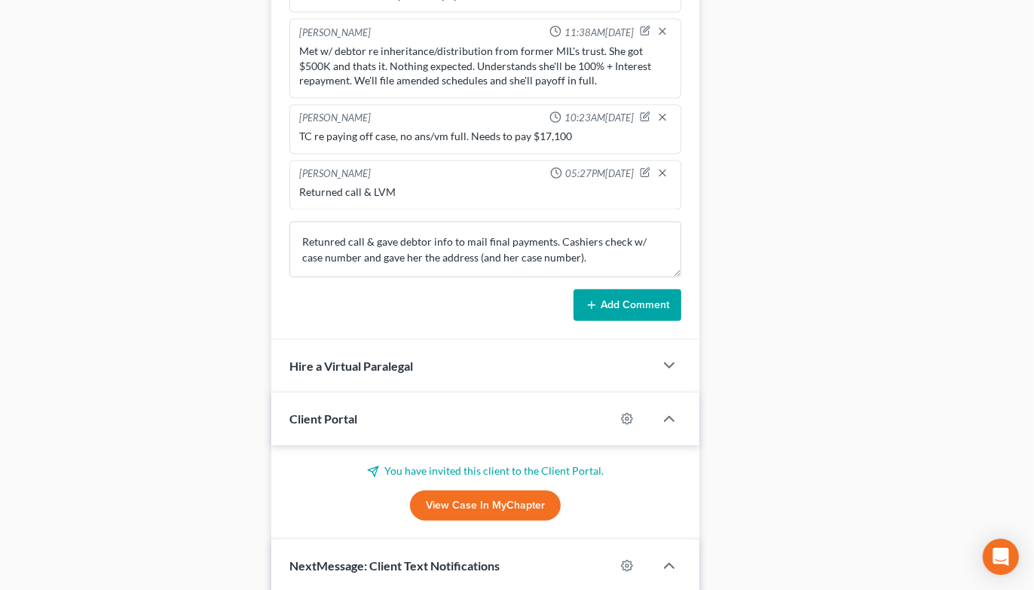
click at [654, 289] on button "Add Comment" at bounding box center [628, 305] width 108 height 32
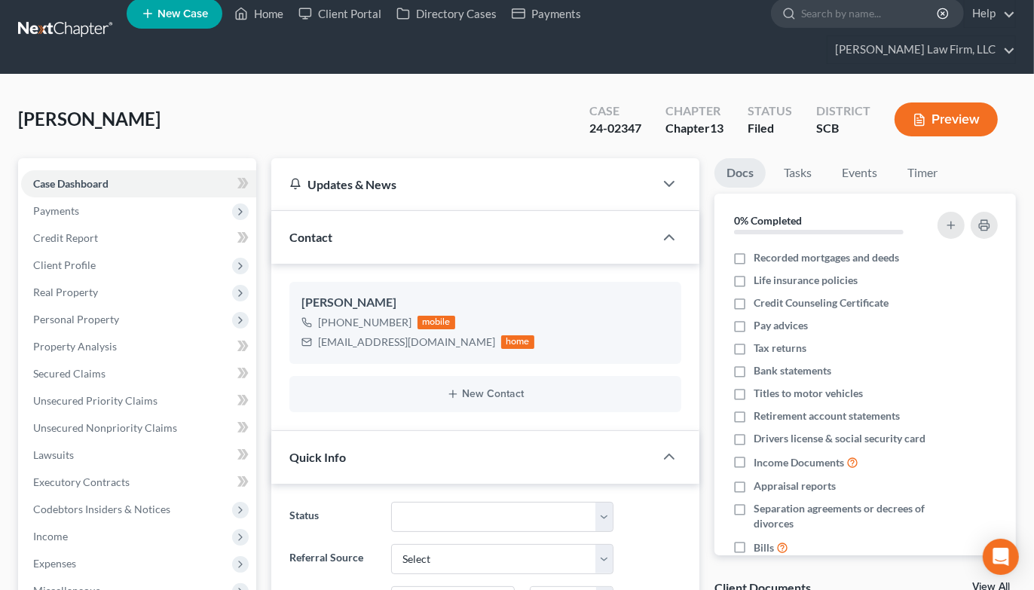
scroll to position [0, 0]
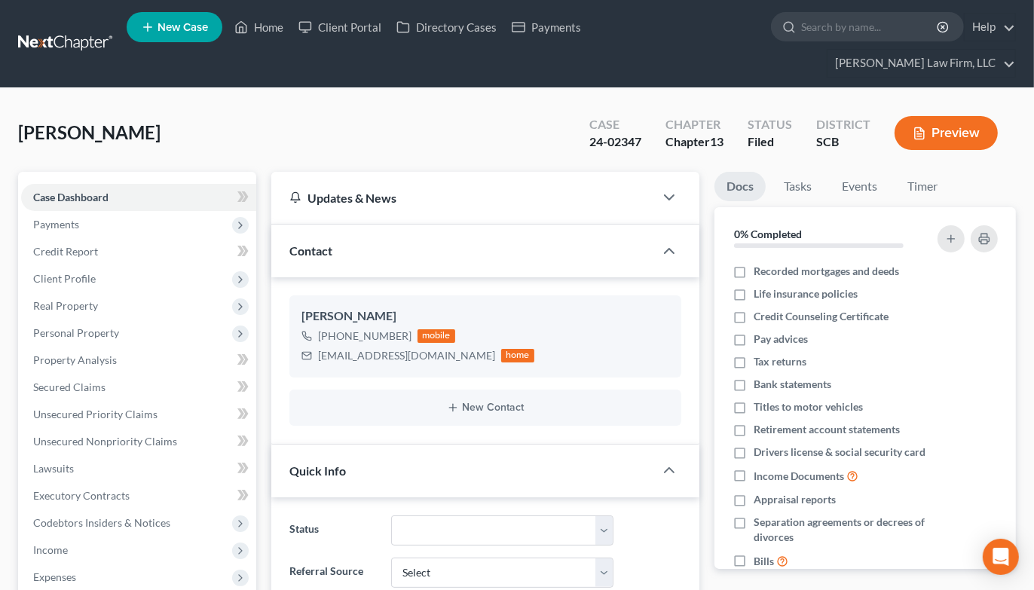
click at [54, 32] on link at bounding box center [66, 43] width 96 height 27
